Goal: Task Accomplishment & Management: Manage account settings

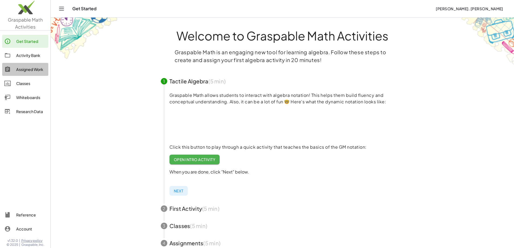
click at [28, 68] on div "Assigned Work" at bounding box center [31, 69] width 30 height 6
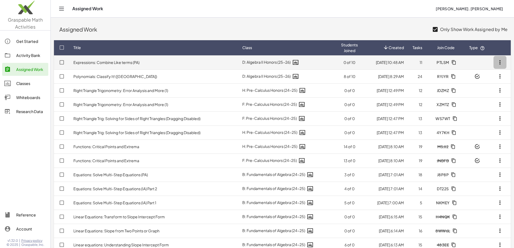
click at [499, 62] on icon "button" at bounding box center [500, 62] width 6 height 6
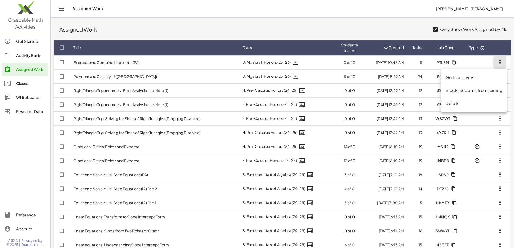
click at [462, 79] on div "Go to activity" at bounding box center [474, 77] width 57 height 6
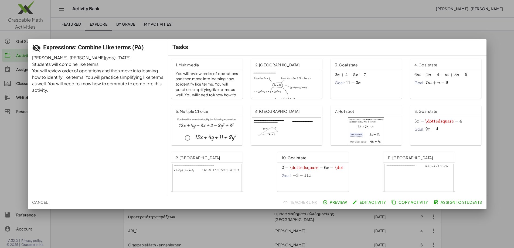
click at [43, 201] on span "Cancel" at bounding box center [40, 202] width 16 height 5
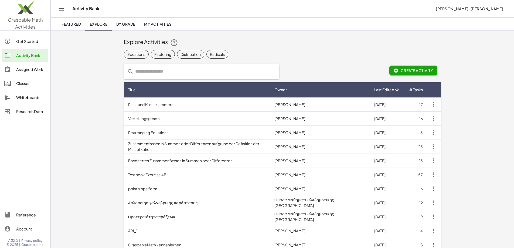
click at [134, 70] on input "text" at bounding box center [205, 71] width 142 height 15
type input "**********"
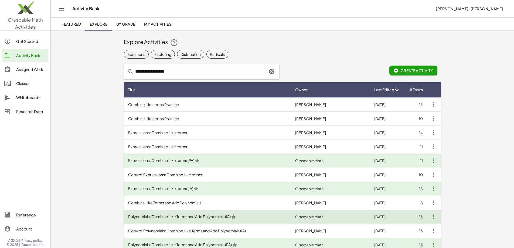
click at [149, 215] on td "Polynomials: Combine Like Terms and Add Polynomials (IA)" at bounding box center [207, 217] width 167 height 14
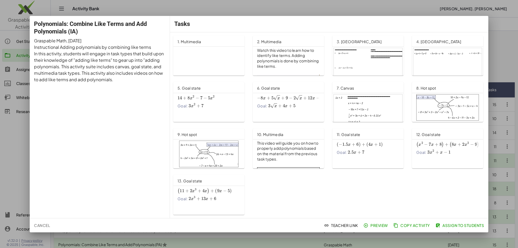
click at [46, 225] on span "Cancel" at bounding box center [42, 225] width 16 height 5
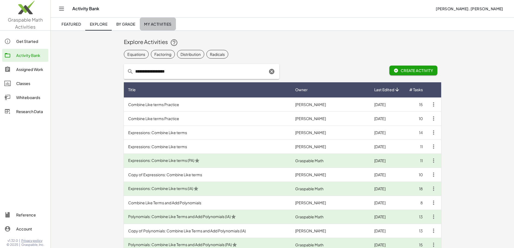
click at [162, 23] on span "My Activities" at bounding box center [158, 24] width 28 height 5
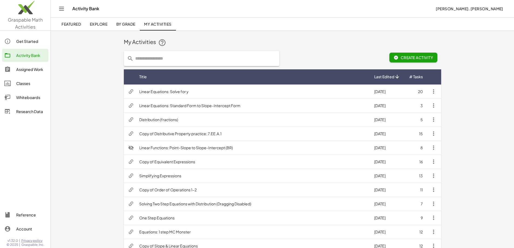
click at [134, 59] on input "text" at bounding box center [205, 58] width 142 height 15
type input "**********"
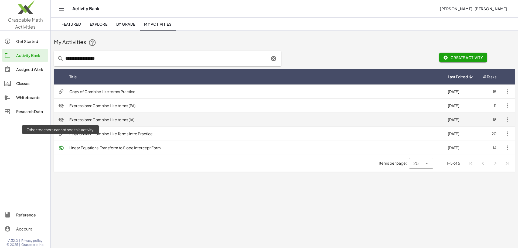
click at [61, 121] on icon at bounding box center [61, 120] width 6 height 6
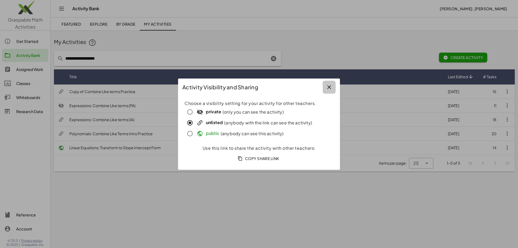
click at [331, 84] on icon "button" at bounding box center [329, 87] width 6 height 6
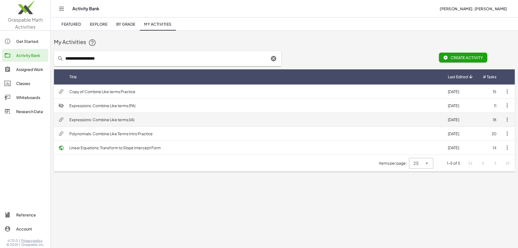
click at [93, 120] on td "Expressions: Combine Like terms (IA)" at bounding box center [254, 120] width 379 height 14
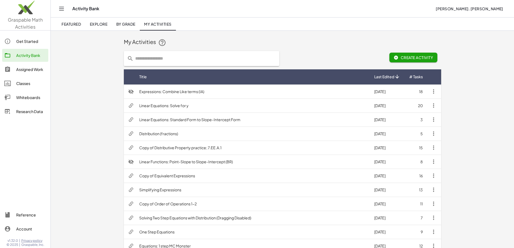
click at [134, 59] on input "text" at bounding box center [205, 58] width 142 height 15
type input "**********"
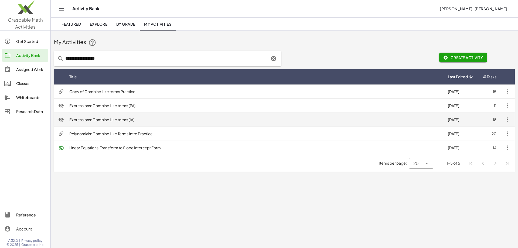
click at [100, 121] on td "Expressions: Combine Like terms (IA)" at bounding box center [254, 120] width 379 height 14
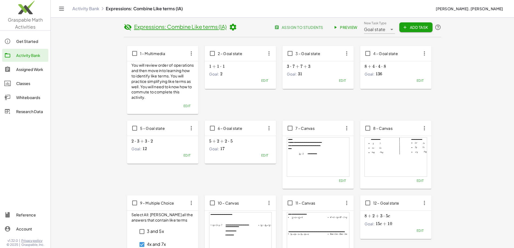
click at [21, 70] on div "Assigned Work" at bounding box center [31, 69] width 30 height 6
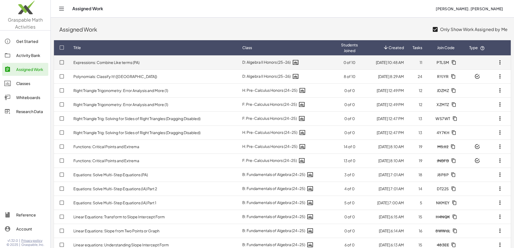
click at [87, 63] on link "Expressions: Combine Like terms (PA)" at bounding box center [106, 62] width 66 height 5
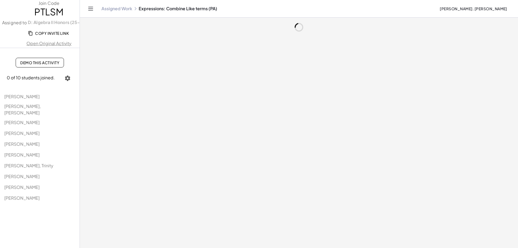
click at [52, 43] on link "Open Original Activity" at bounding box center [49, 43] width 98 height 6
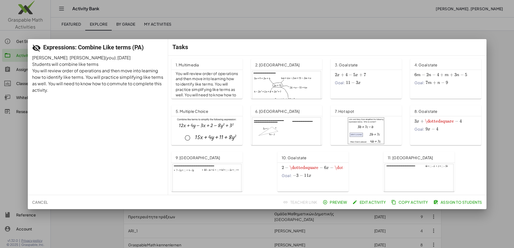
click at [357, 202] on span "Edit Activity" at bounding box center [369, 202] width 32 height 5
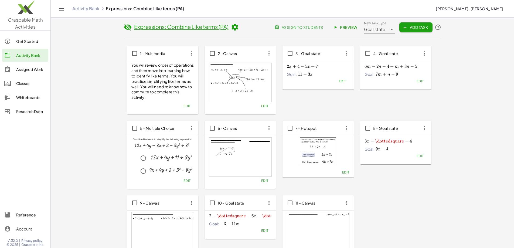
click at [124, 26] on icon at bounding box center [128, 27] width 8 height 8
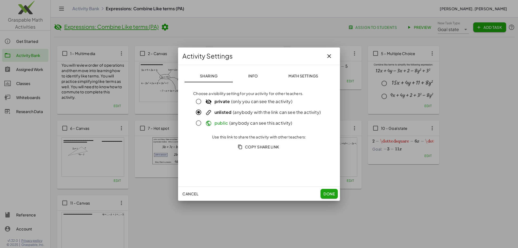
click at [252, 145] on span "Copy Share Link" at bounding box center [259, 146] width 40 height 5
drag, startPoint x: 330, startPoint y: 194, endPoint x: 326, endPoint y: 192, distance: 4.1
click at [329, 194] on span "Done" at bounding box center [329, 193] width 11 height 5
